Goal: Obtain resource: Download file/media

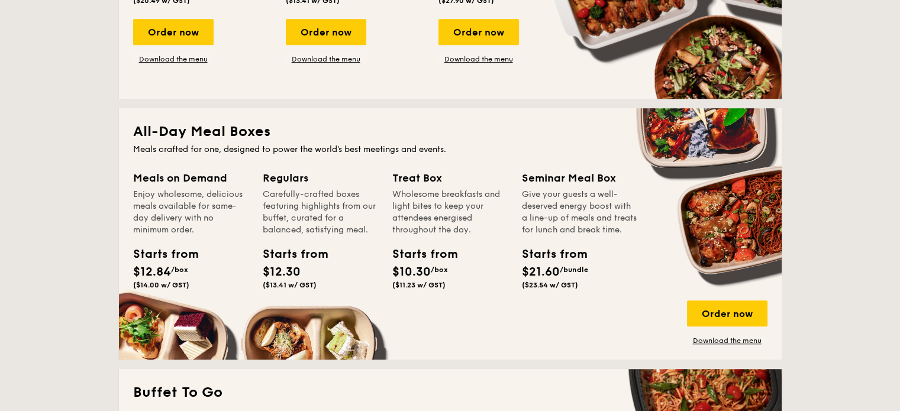
scroll to position [710, 0]
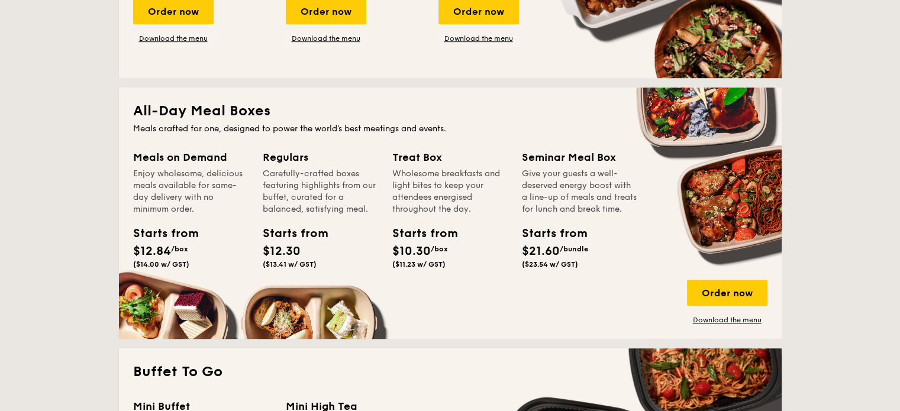
click at [435, 234] on div "Starts from" at bounding box center [418, 234] width 53 height 18
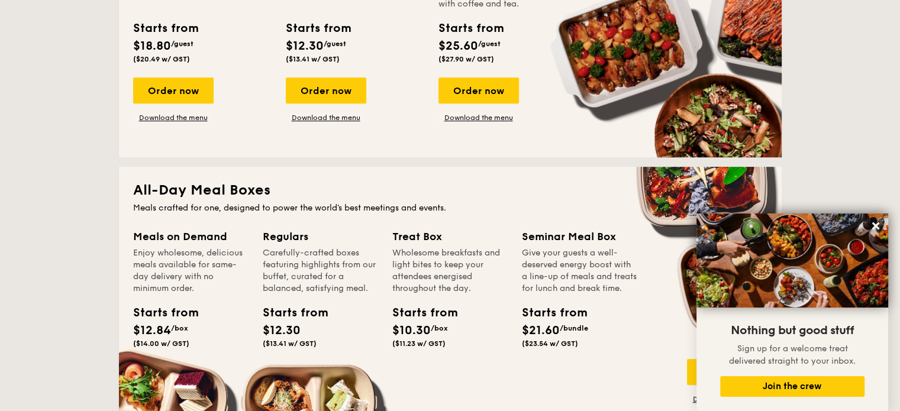
scroll to position [651, 0]
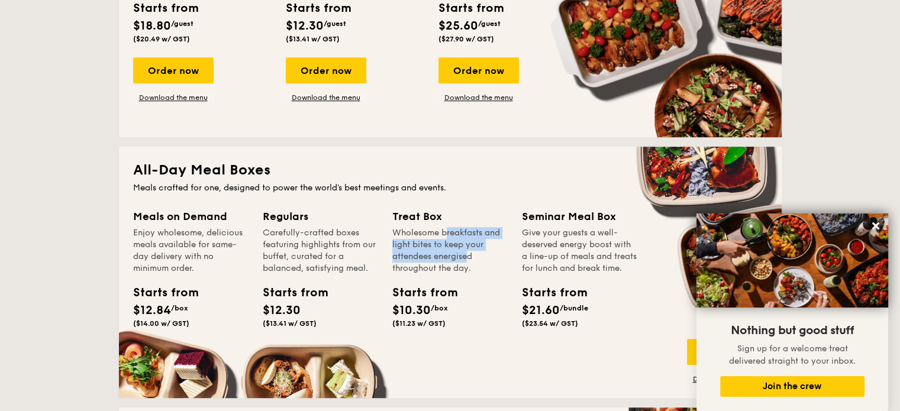
drag, startPoint x: 433, startPoint y: 239, endPoint x: 457, endPoint y: 267, distance: 37.4
click at [443, 258] on div "Wholesome breakfasts and light bites to keep your attendees energised throughou…" at bounding box center [449, 250] width 115 height 47
click at [473, 272] on div "Treat Box Wholesome breakfasts and light bites to keep your attendees energised…" at bounding box center [449, 270] width 115 height 124
click at [556, 260] on div "Give your guests a well-deserved energy boost with a line-up of meals and treat…" at bounding box center [579, 250] width 115 height 47
drag, startPoint x: 300, startPoint y: 232, endPoint x: 369, endPoint y: 281, distance: 84.6
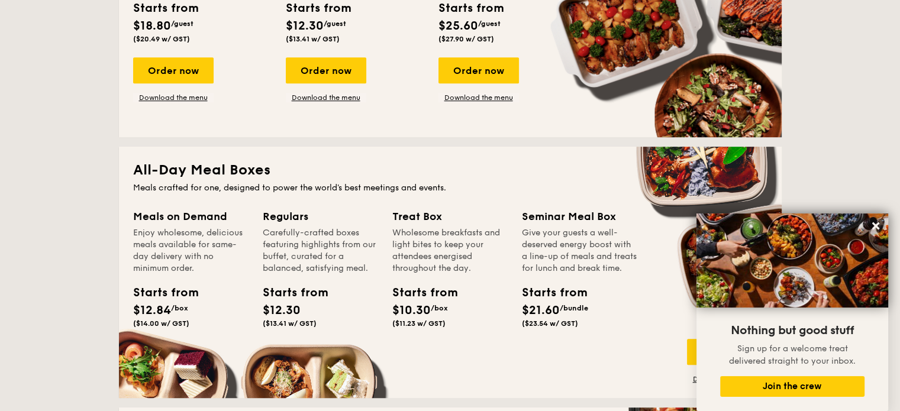
click at [348, 271] on div "Carefully-crafted boxes featuring highlights from our buffet, curated for a bal…" at bounding box center [320, 250] width 115 height 47
drag, startPoint x: 371, startPoint y: 281, endPoint x: 383, endPoint y: 274, distance: 14.3
click at [371, 281] on div "Regulars Carefully-crafted boxes featuring highlights from our buffet, curated …" at bounding box center [320, 270] width 115 height 124
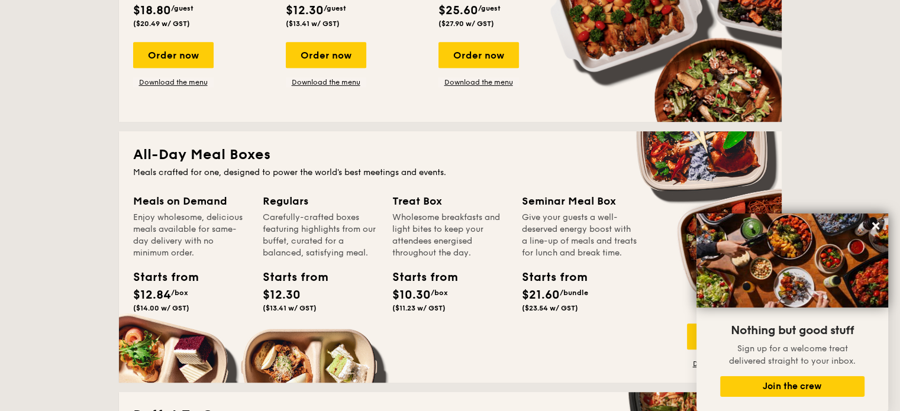
scroll to position [710, 0]
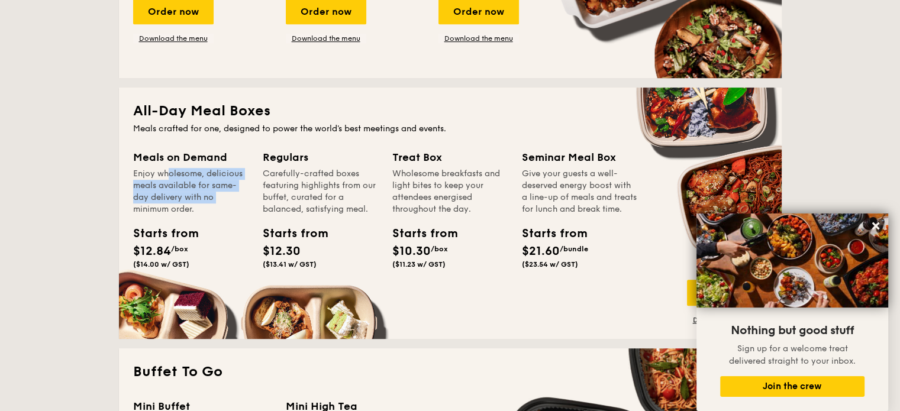
drag, startPoint x: 137, startPoint y: 168, endPoint x: 195, endPoint y: 200, distance: 66.5
click at [192, 199] on div "Meals on Demand Enjoy wholesome, delicious meals available for same-day deliver…" at bounding box center [190, 182] width 115 height 66
drag, startPoint x: 249, startPoint y: 223, endPoint x: 311, endPoint y: 229, distance: 63.0
click at [253, 224] on div "Meals on Demand Enjoy wholesome, delicious meals available for same-day deliver…" at bounding box center [198, 225] width 130 height 153
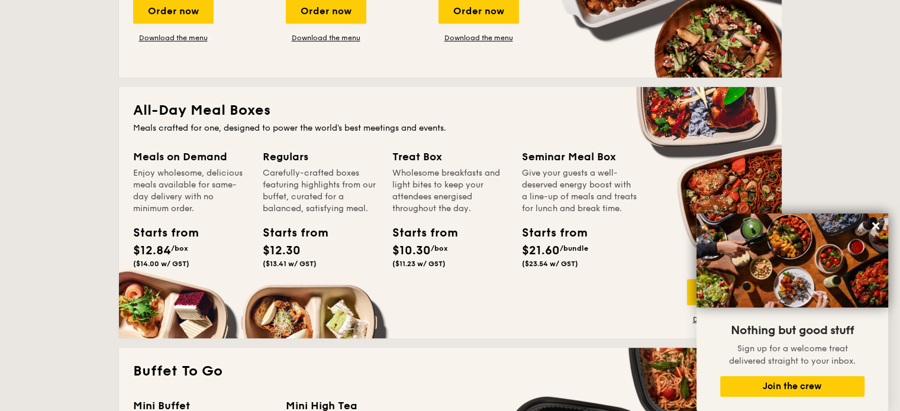
scroll to position [770, 0]
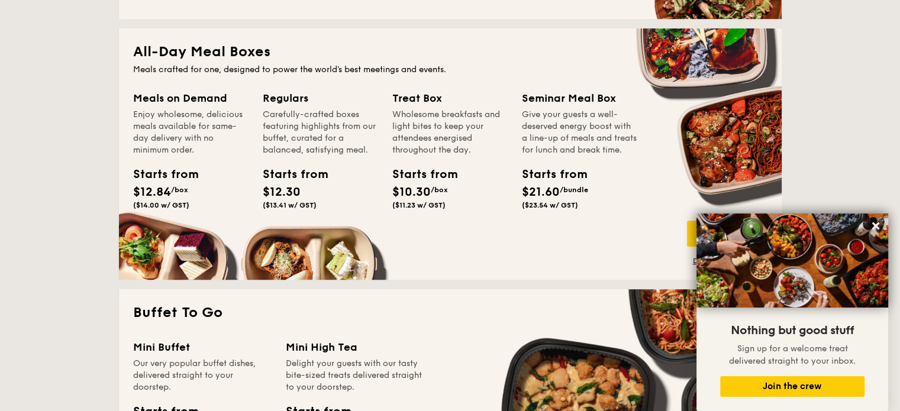
drag, startPoint x: 416, startPoint y: 117, endPoint x: 496, endPoint y: 181, distance: 101.9
click at [468, 168] on div "Treat Box Wholesome breakfasts and light bites to keep your attendees energised…" at bounding box center [449, 152] width 115 height 124
click at [505, 191] on div "Starts from $10.30 /box ($11.23 w/ GST)" at bounding box center [450, 190] width 125 height 49
click at [430, 191] on span "$10.30" at bounding box center [411, 192] width 38 height 14
drag, startPoint x: 395, startPoint y: 116, endPoint x: 434, endPoint y: 186, distance: 80.6
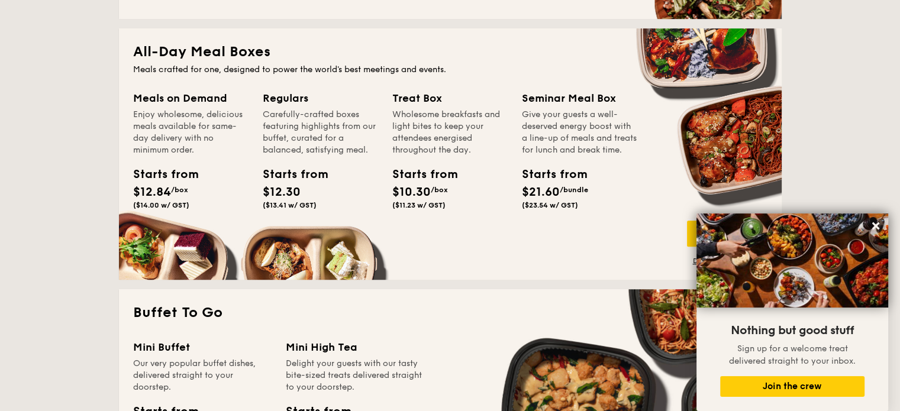
click at [432, 182] on div "Treat Box Wholesome breakfasts and light bites to keep your attendees energised…" at bounding box center [449, 152] width 115 height 124
click at [434, 186] on span "/box" at bounding box center [439, 190] width 17 height 8
drag, startPoint x: 447, startPoint y: 207, endPoint x: 406, endPoint y: 173, distance: 53.4
click at [406, 173] on div "Starts from $10.30 /box ($11.23 w/ GST)" at bounding box center [419, 188] width 63 height 44
click at [452, 220] on div "Treat Box Wholesome breakfasts and light bites to keep your attendees energised…" at bounding box center [457, 166] width 130 height 153
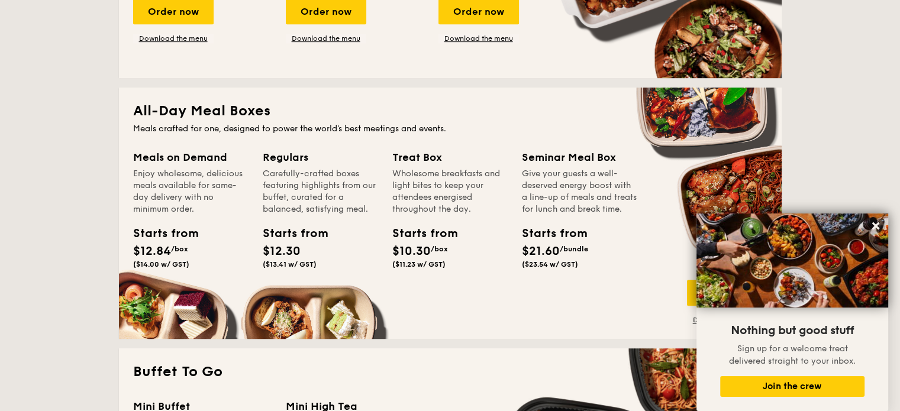
scroll to position [710, 0]
click at [431, 185] on div "Wholesome breakfasts and light bites to keep your attendees energised throughou…" at bounding box center [449, 191] width 115 height 47
click at [760, 220] on img at bounding box center [793, 261] width 192 height 94
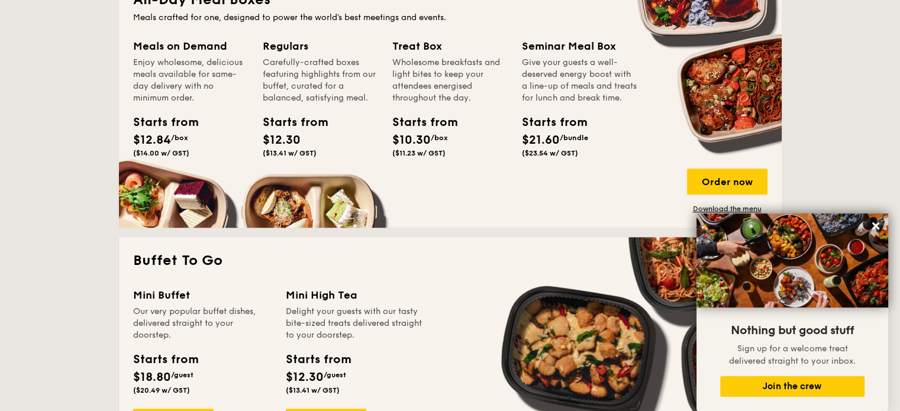
scroll to position [829, 0]
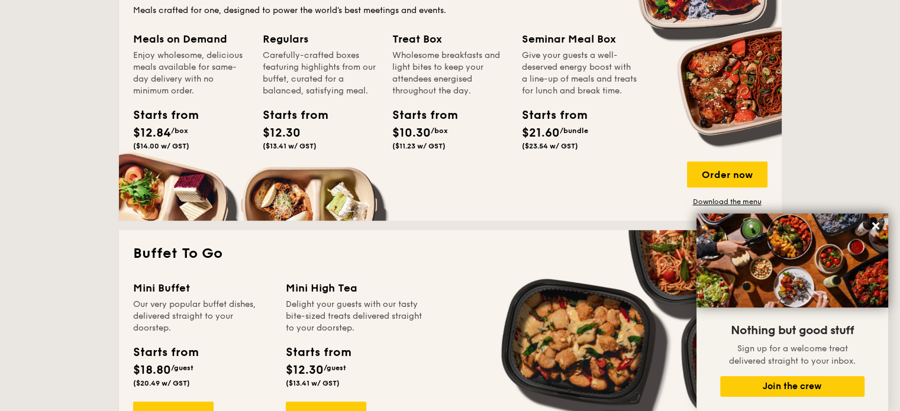
drag, startPoint x: 871, startPoint y: 226, endPoint x: 831, endPoint y: 225, distance: 40.3
click at [871, 226] on icon at bounding box center [876, 226] width 11 height 11
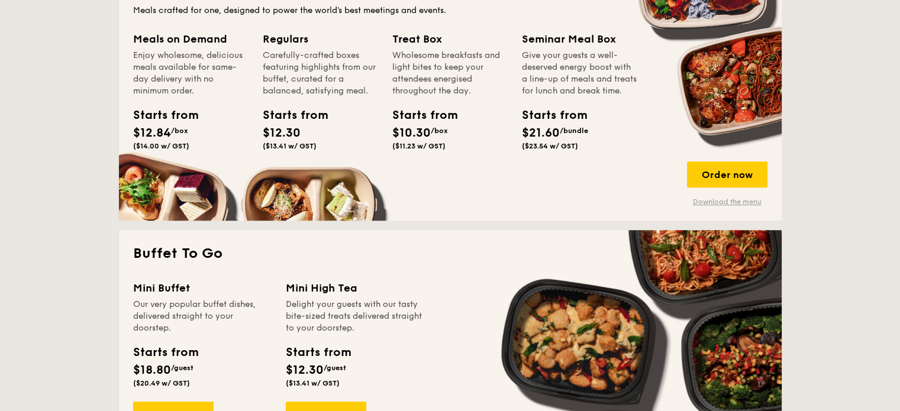
click at [741, 202] on link "Download the menu" at bounding box center [727, 201] width 81 height 9
